Goal: Task Accomplishment & Management: Complete application form

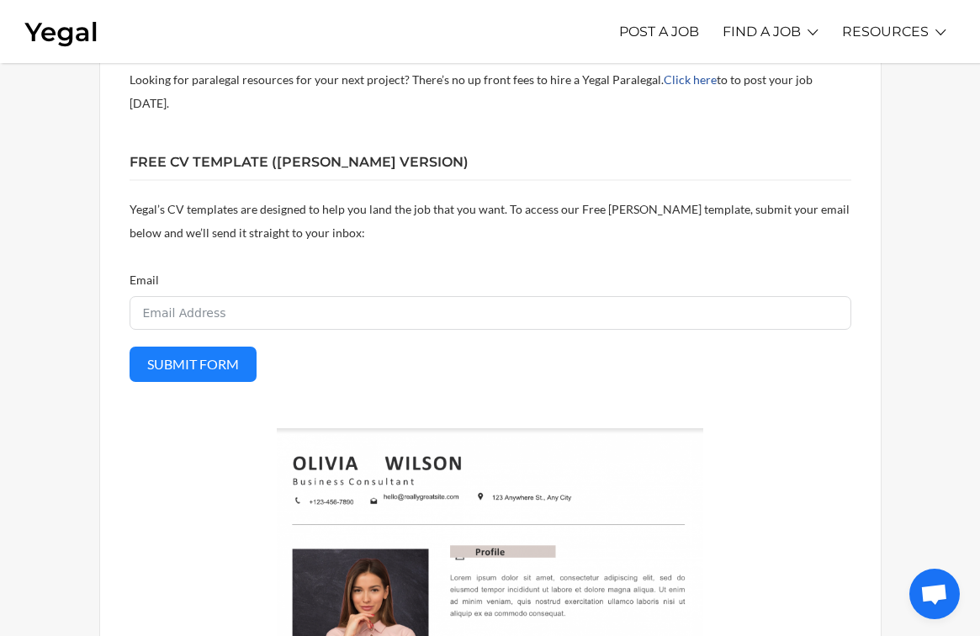
scroll to position [2323, 0]
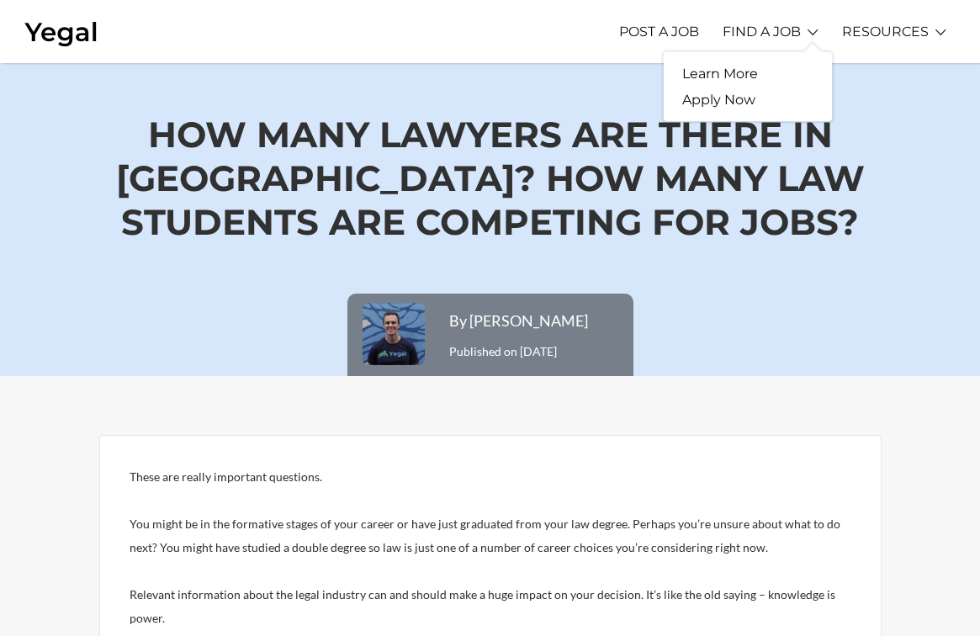
click at [808, 36] on li "FIND A JOB Learn More Apply Now" at bounding box center [771, 31] width 96 height 46
click at [720, 99] on link "Apply Now" at bounding box center [719, 100] width 110 height 26
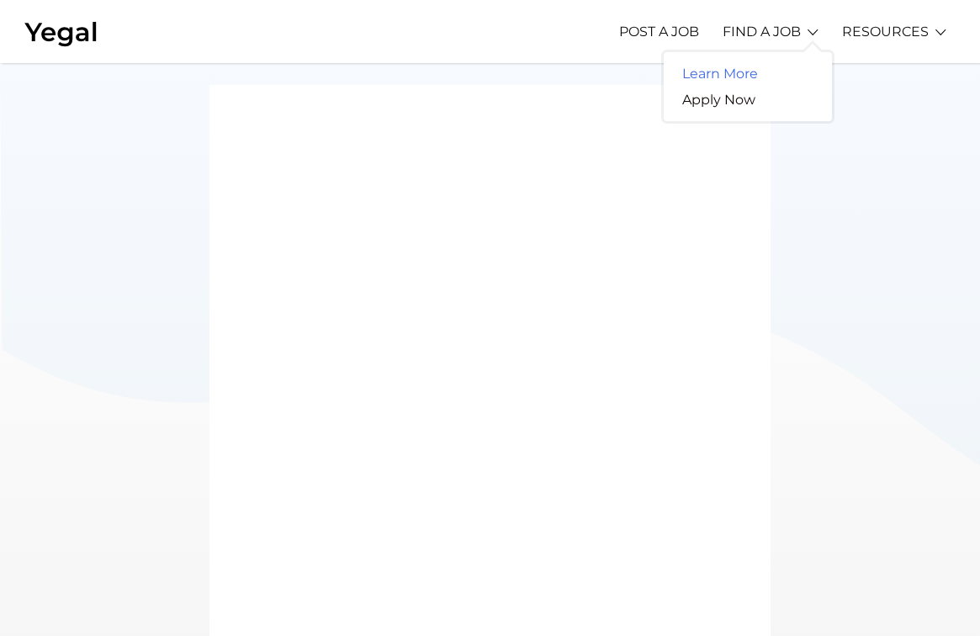
click at [721, 72] on link "Learn More" at bounding box center [720, 74] width 113 height 26
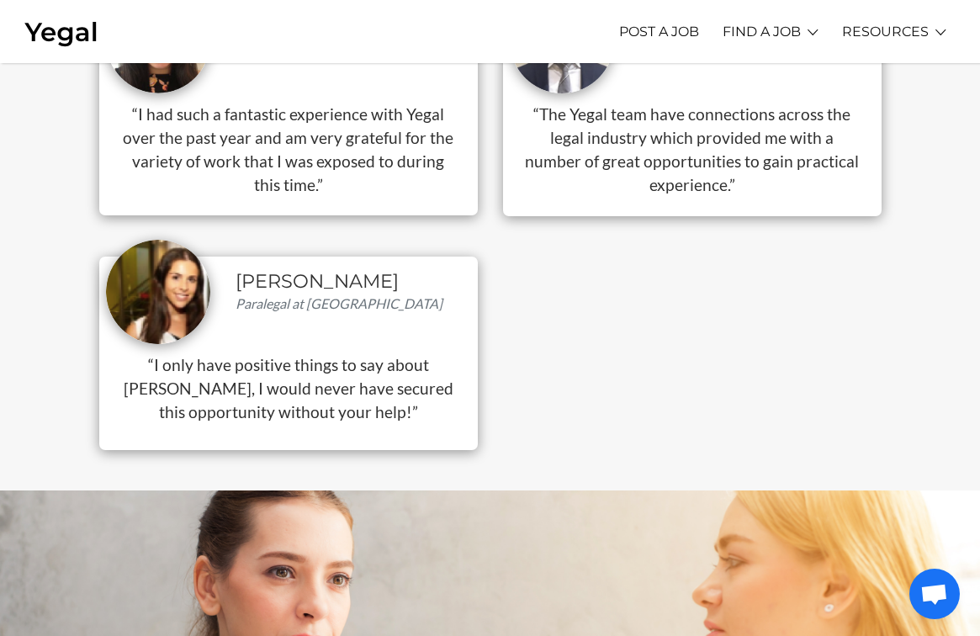
scroll to position [1864, 0]
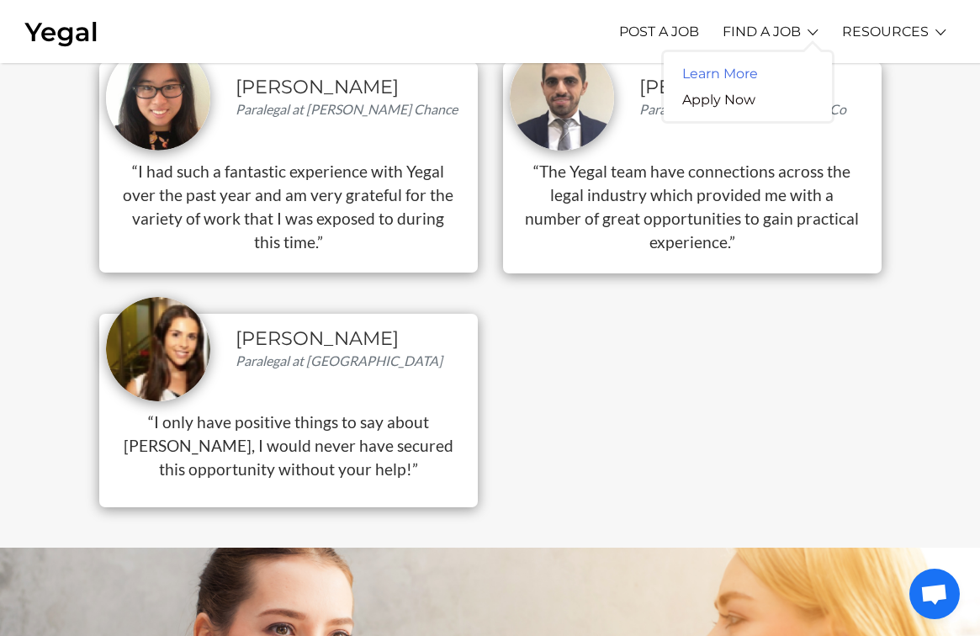
click at [733, 75] on link "Learn More" at bounding box center [720, 74] width 113 height 26
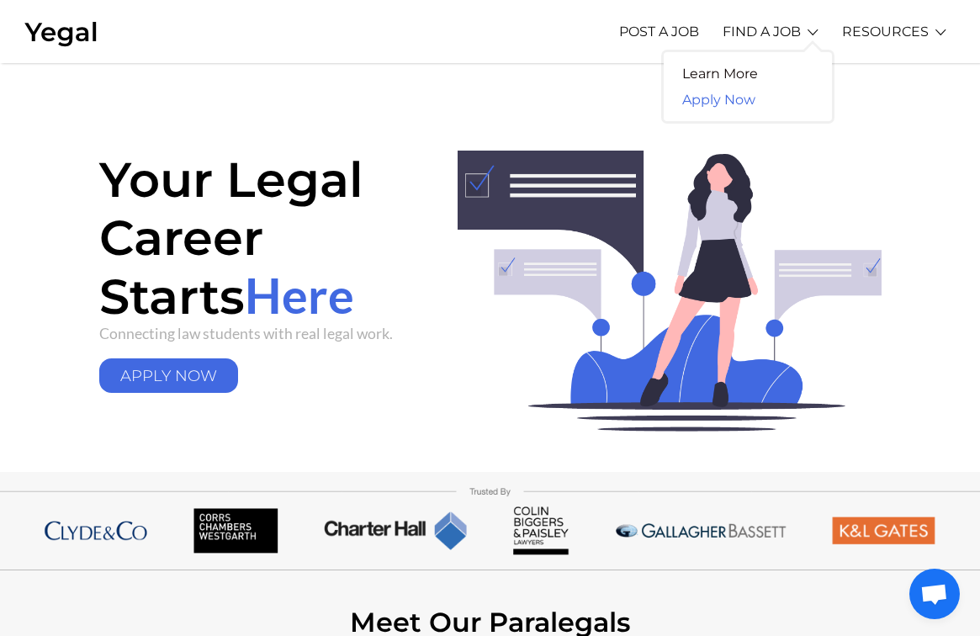
click at [740, 91] on link "Apply Now" at bounding box center [719, 100] width 110 height 26
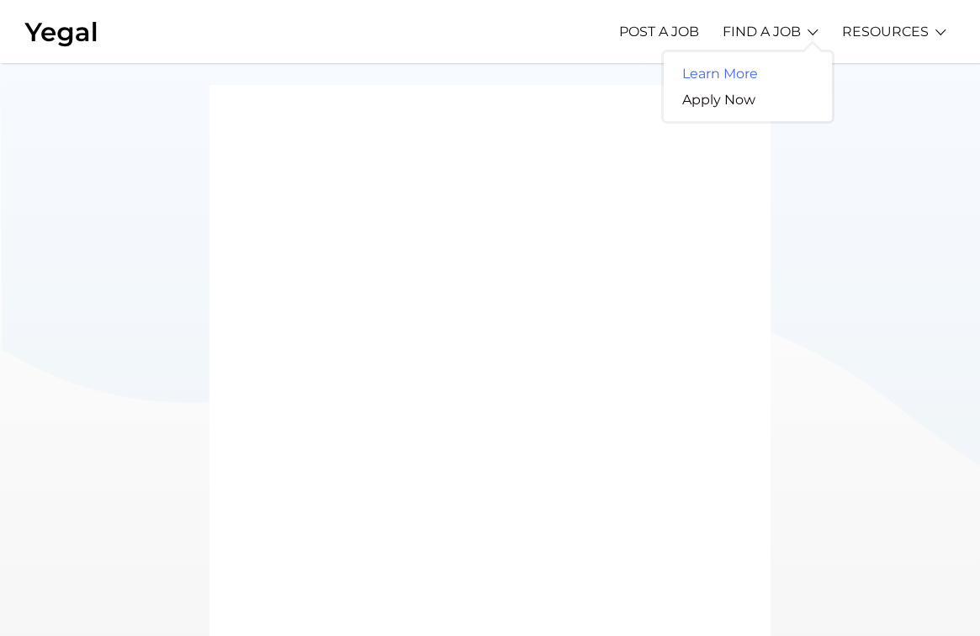
click at [712, 71] on link "Learn More" at bounding box center [720, 74] width 113 height 26
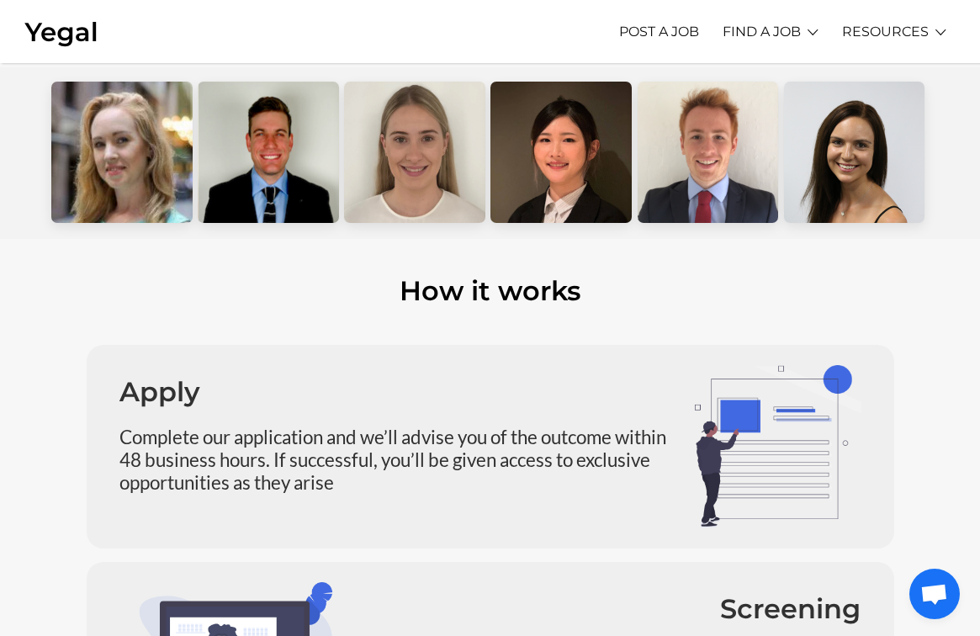
scroll to position [1203, 0]
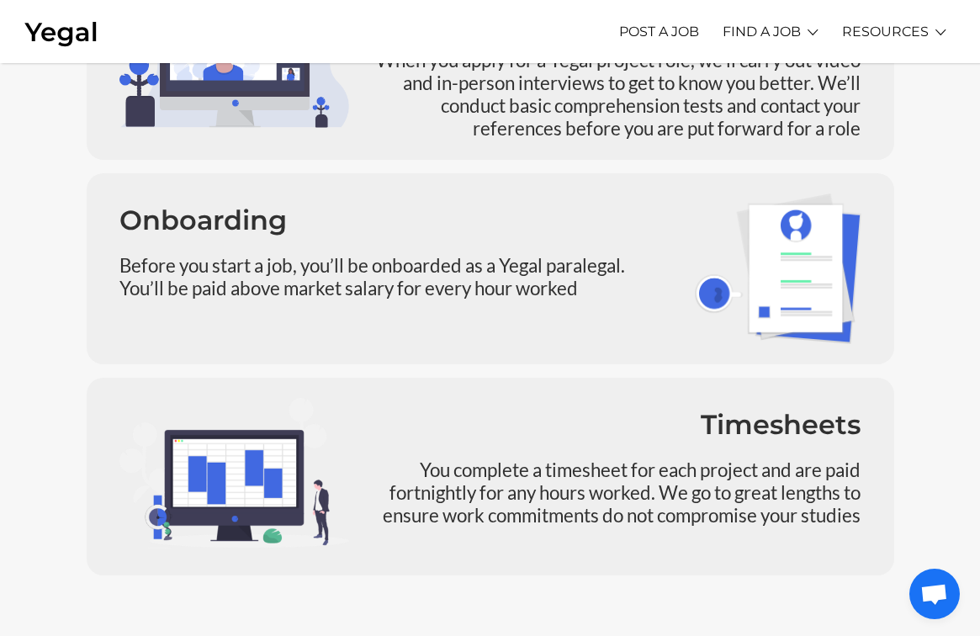
click at [752, 290] on img at bounding box center [778, 269] width 167 height 151
click at [223, 229] on h2 "Onboarding" at bounding box center [395, 220] width 550 height 27
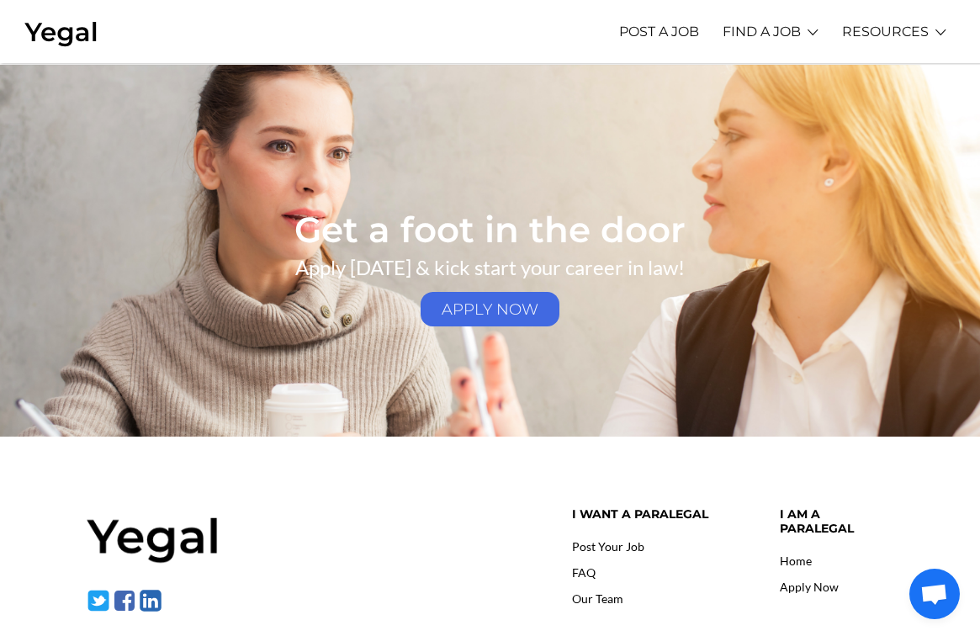
scroll to position [2534, 0]
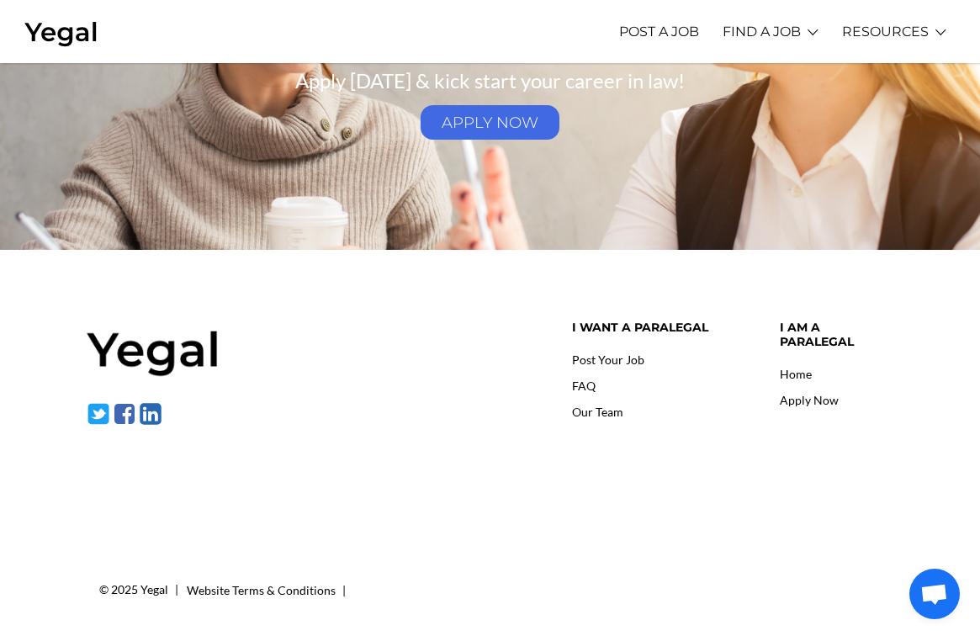
click at [794, 367] on link "Home" at bounding box center [796, 374] width 32 height 14
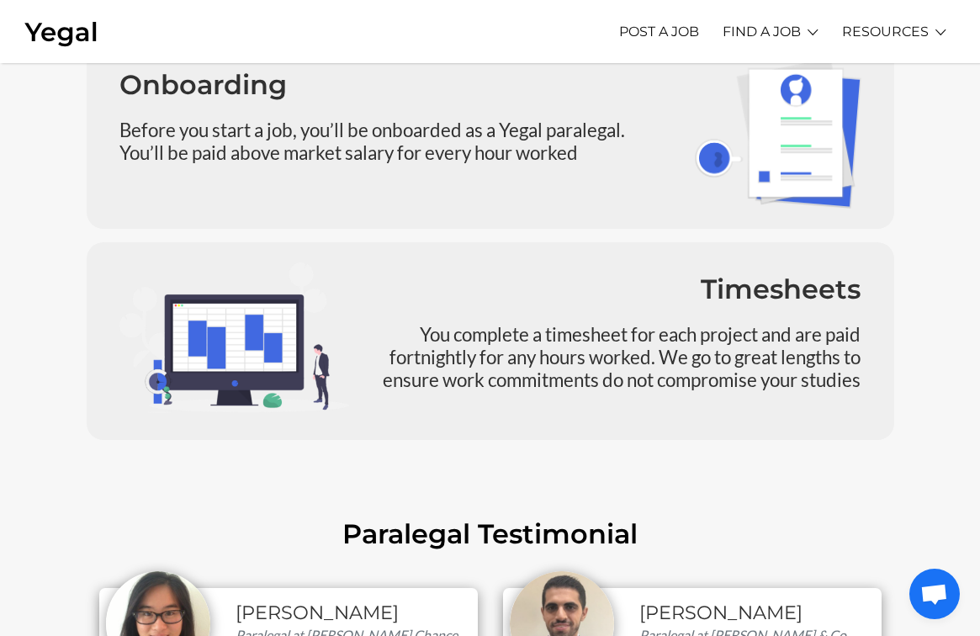
scroll to position [1550, 0]
